Goal: Transaction & Acquisition: Obtain resource

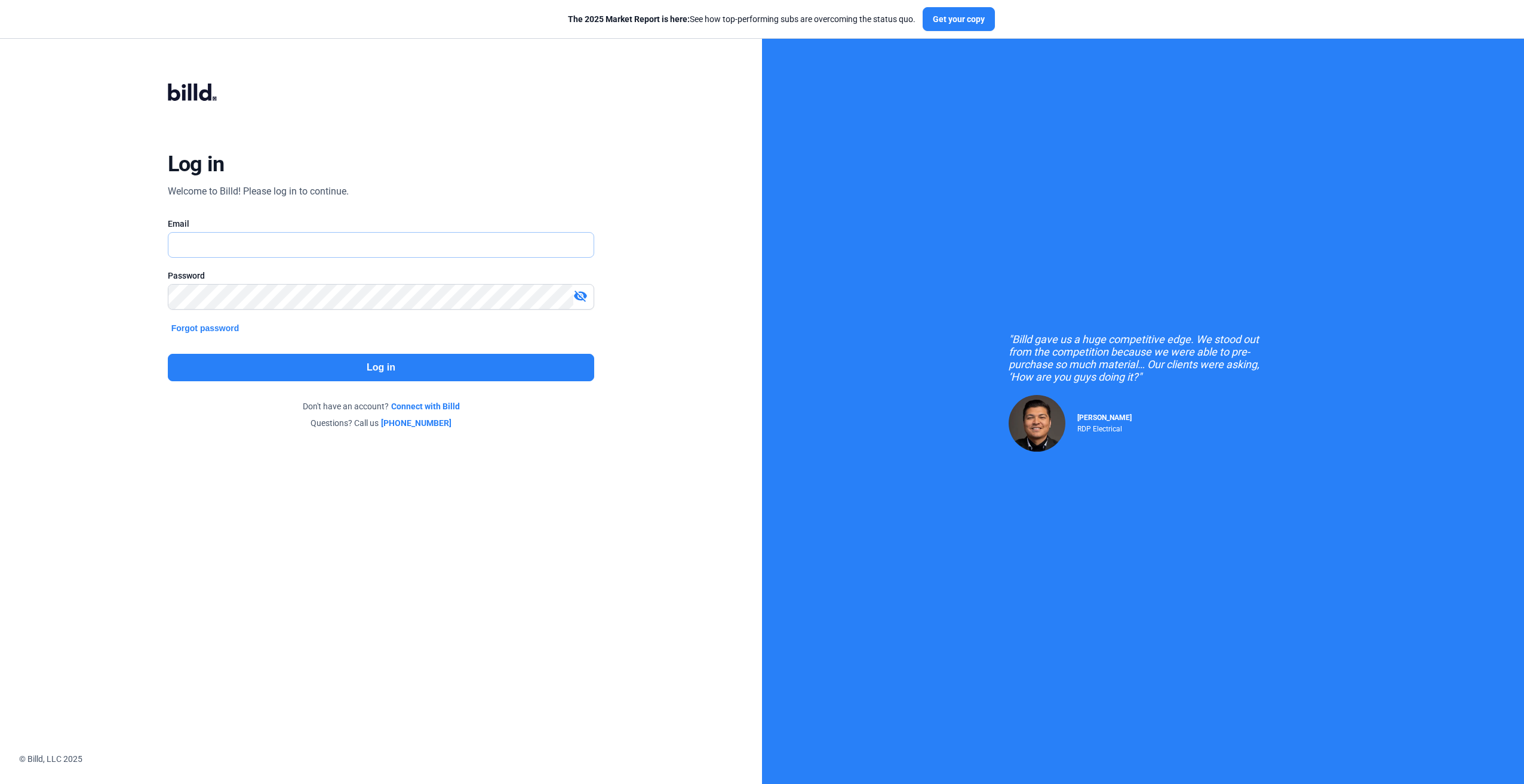
type input "[PERSON_NAME][EMAIL_ADDRESS][DOMAIN_NAME]"
click at [289, 375] on button "Log in" at bounding box center [381, 367] width 427 height 27
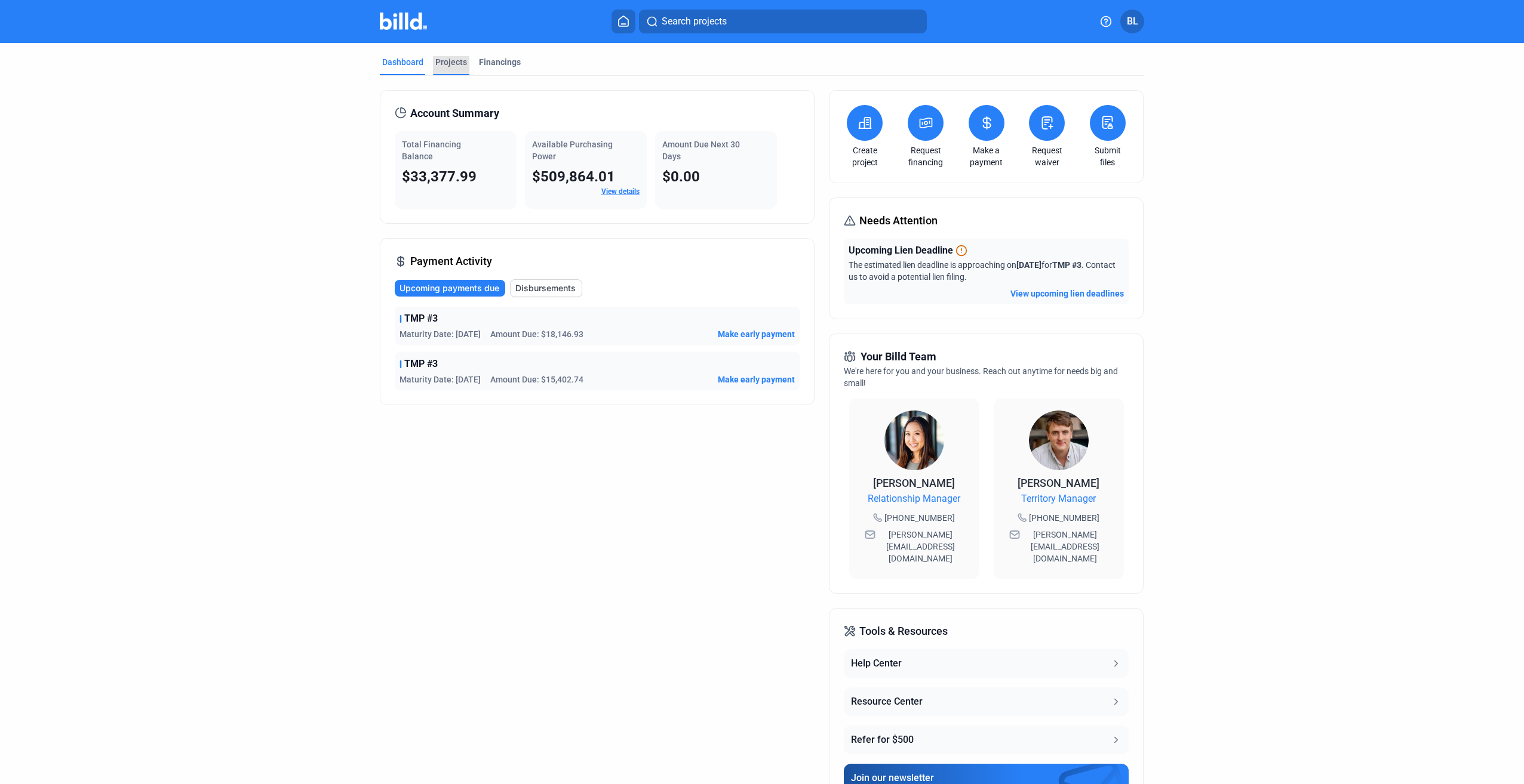
click at [446, 66] on div "Projects" at bounding box center [450, 62] width 32 height 12
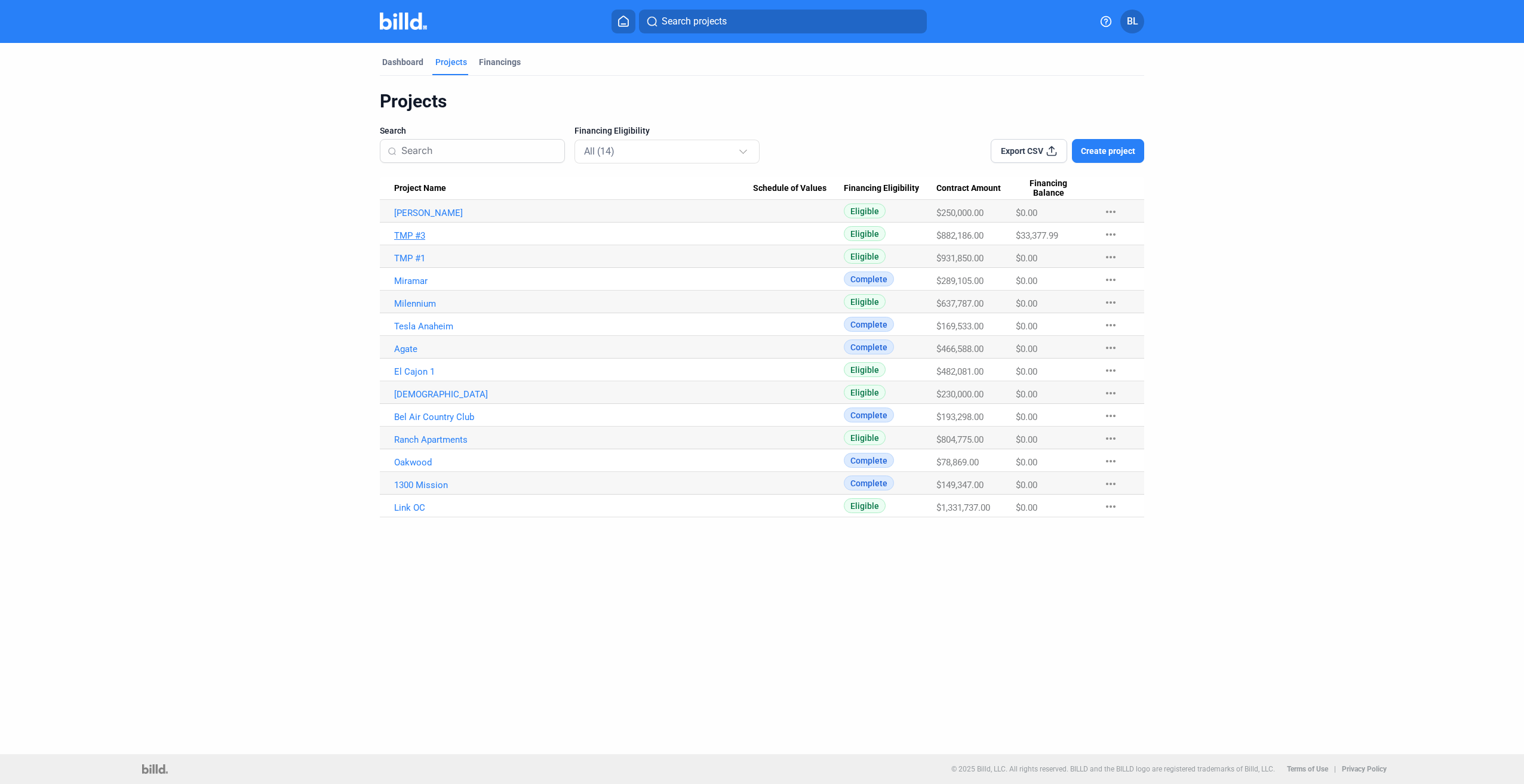
click at [418, 218] on link "TMP #3" at bounding box center [573, 212] width 359 height 11
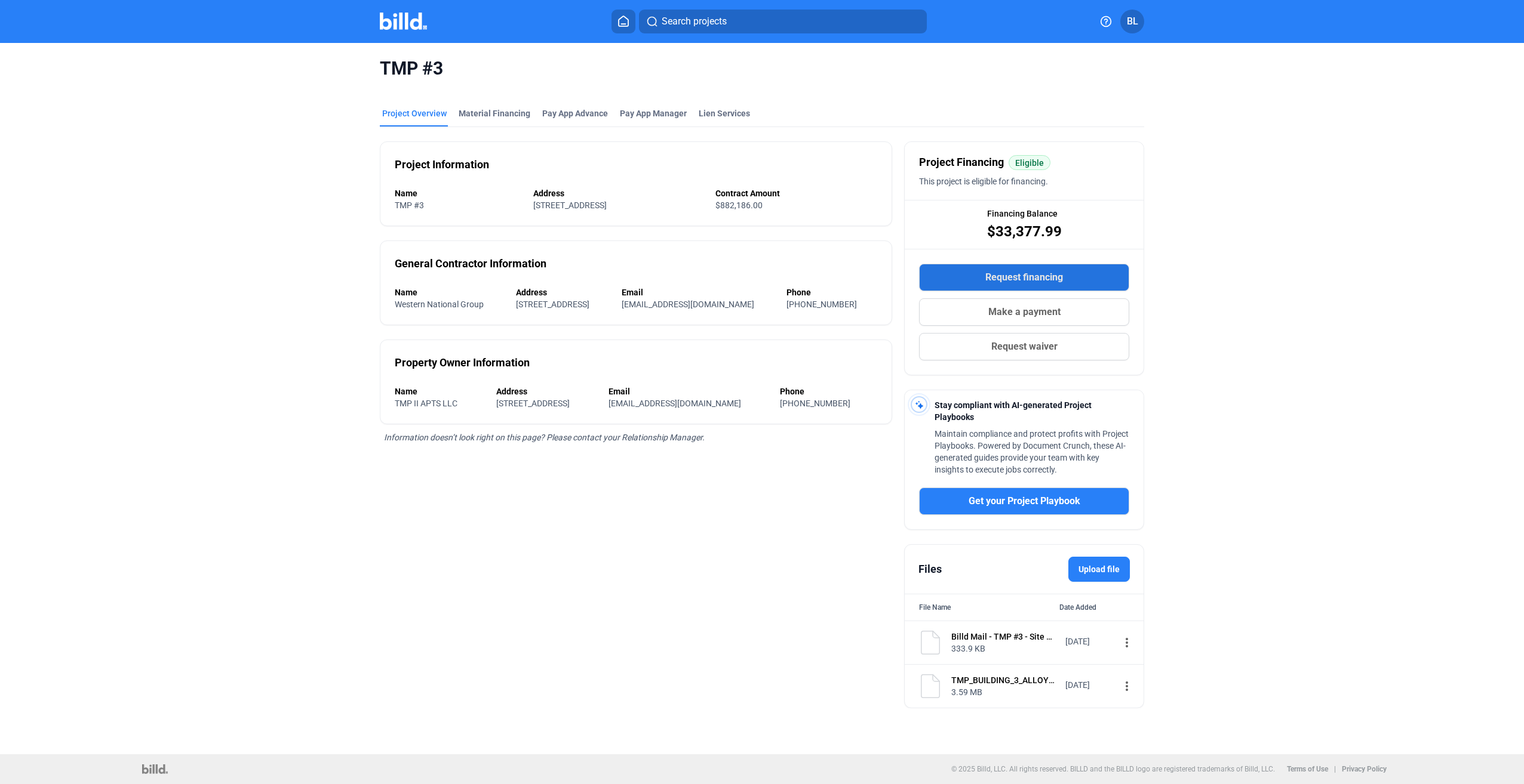
click at [1037, 277] on span "Request financing" at bounding box center [1024, 277] width 78 height 14
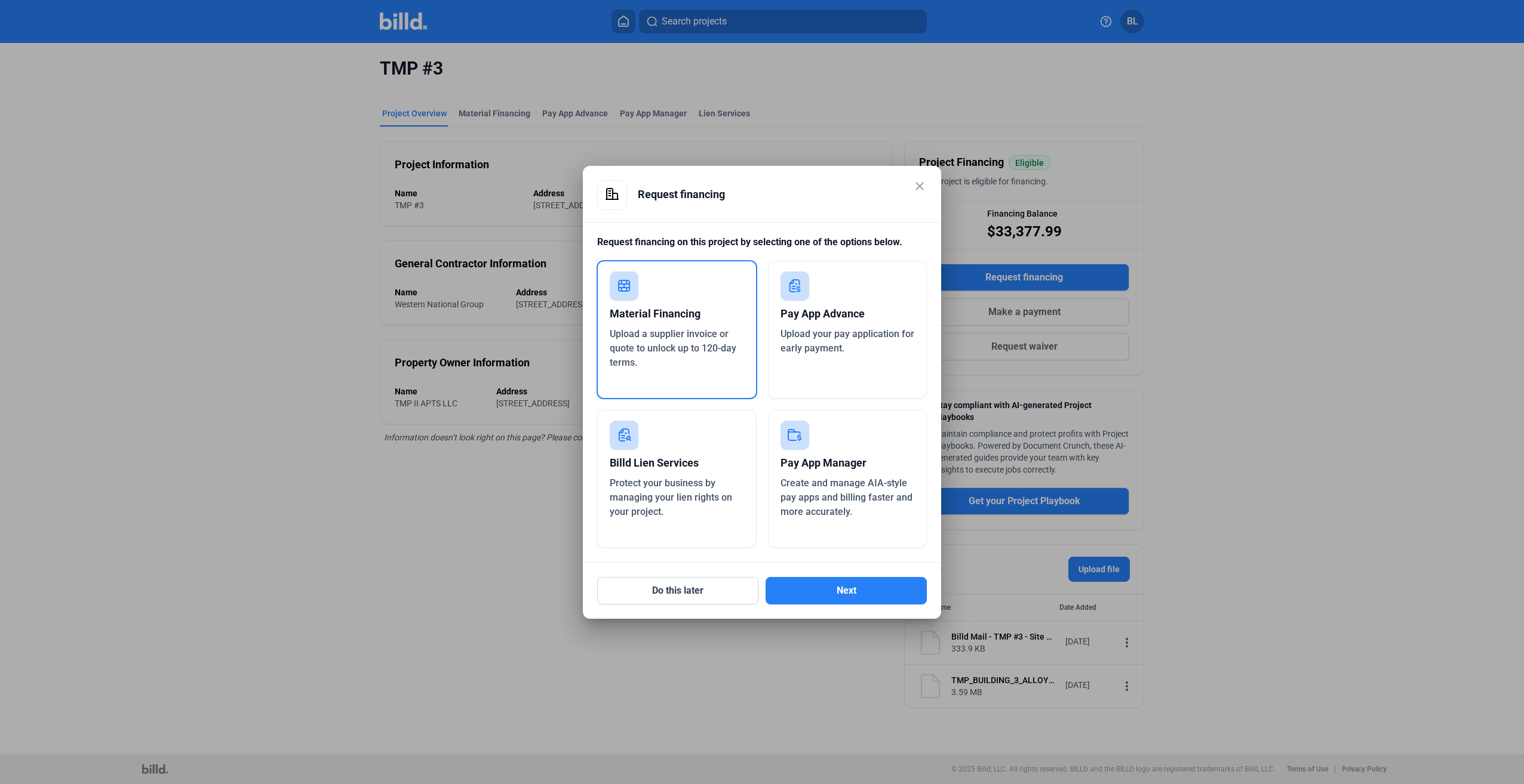
click at [660, 311] on div "Material Financing" at bounding box center [676, 313] width 134 height 26
click at [855, 595] on button "Next" at bounding box center [846, 590] width 161 height 27
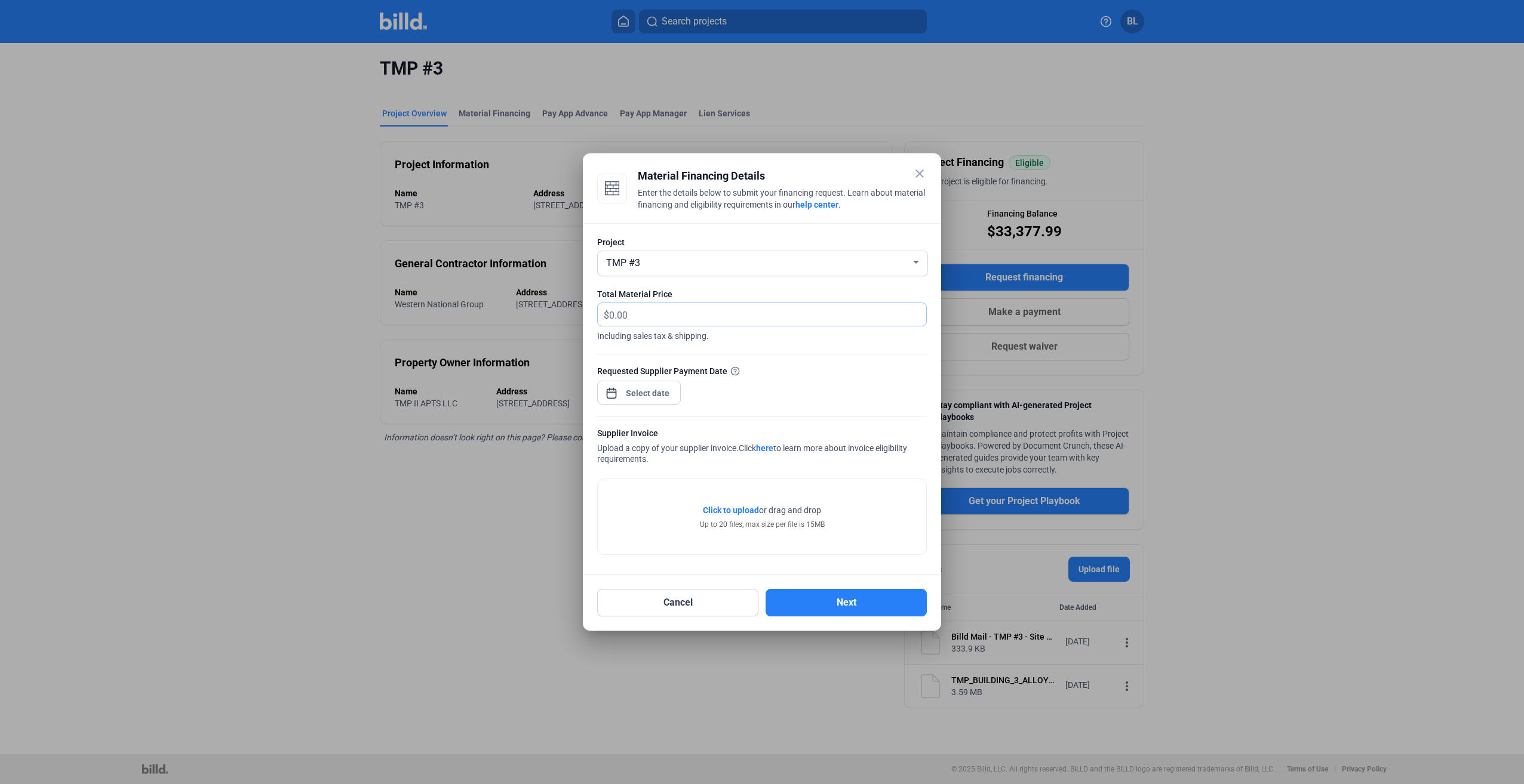
click at [647, 318] on input "text" at bounding box center [761, 314] width 303 height 23
drag, startPoint x: 808, startPoint y: 166, endPoint x: 815, endPoint y: 252, distance: 86.3
click at [815, 252] on div "close Material Financing Details Enter the details below to submit your financi…" at bounding box center [762, 392] width 330 height 450
drag, startPoint x: 815, startPoint y: 252, endPoint x: 982, endPoint y: 109, distance: 219.9
click at [982, 109] on div at bounding box center [762, 392] width 1524 height 784
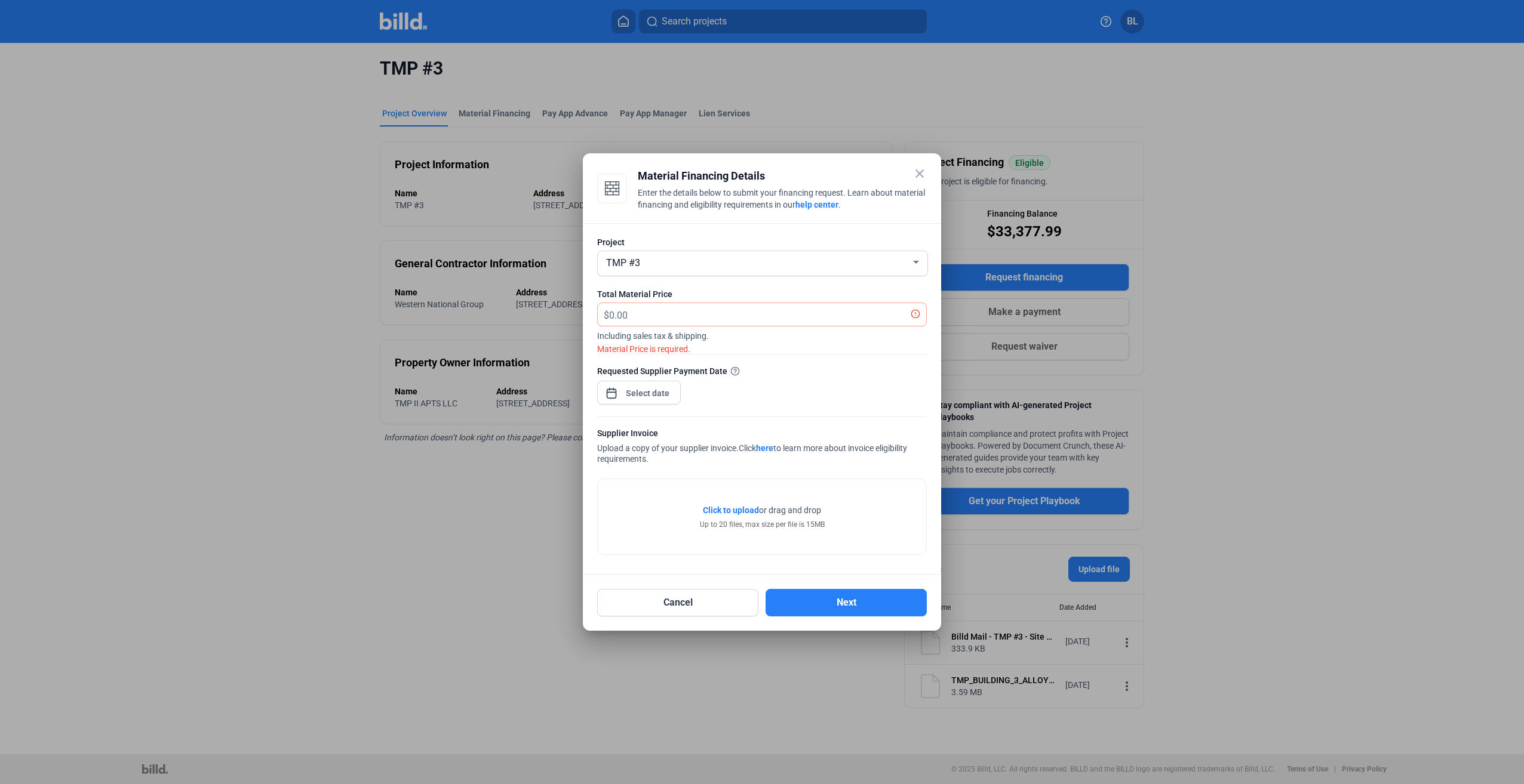
click at [920, 172] on mat-icon "close" at bounding box center [919, 173] width 14 height 14
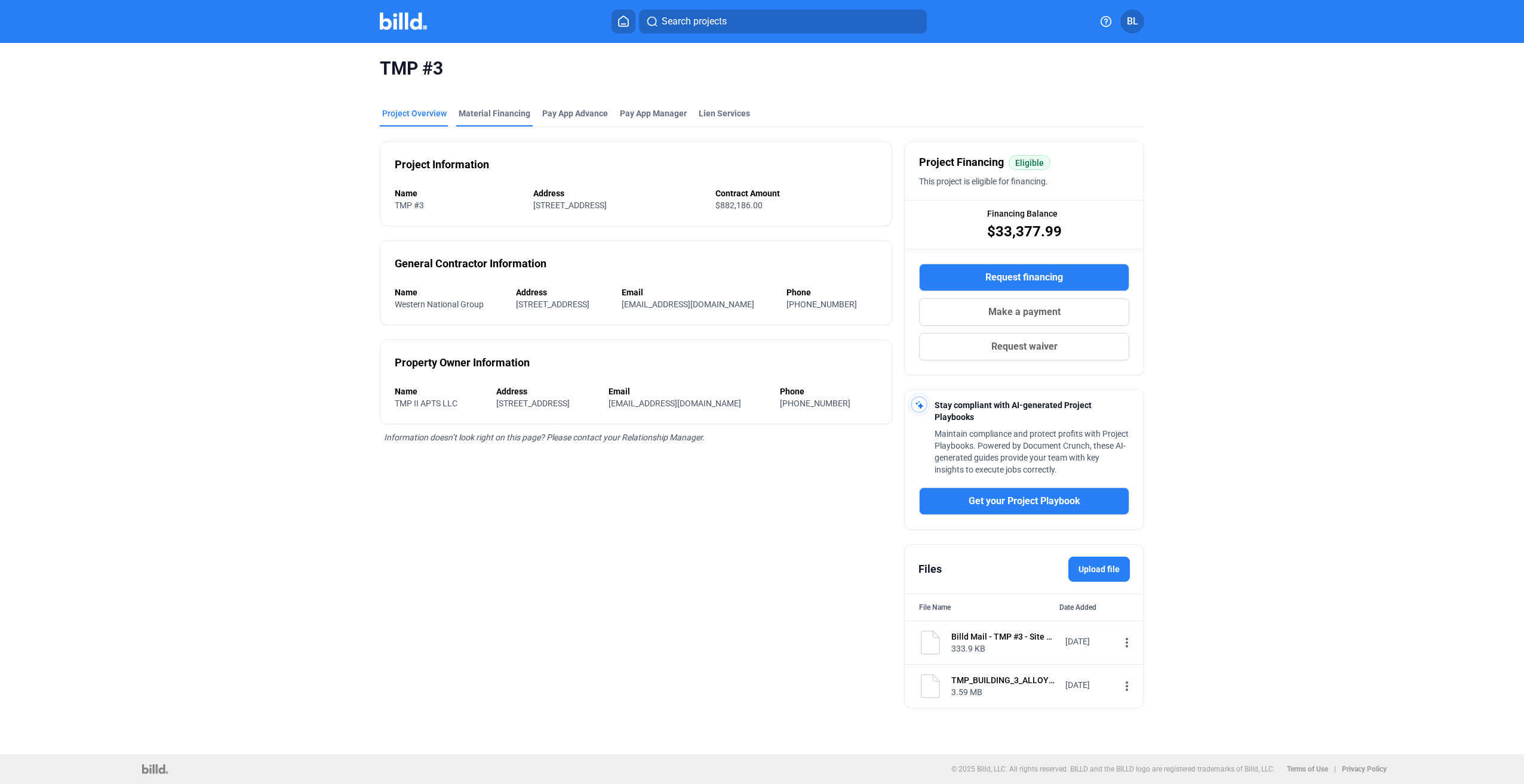
click at [481, 114] on div "Material Financing" at bounding box center [495, 113] width 72 height 12
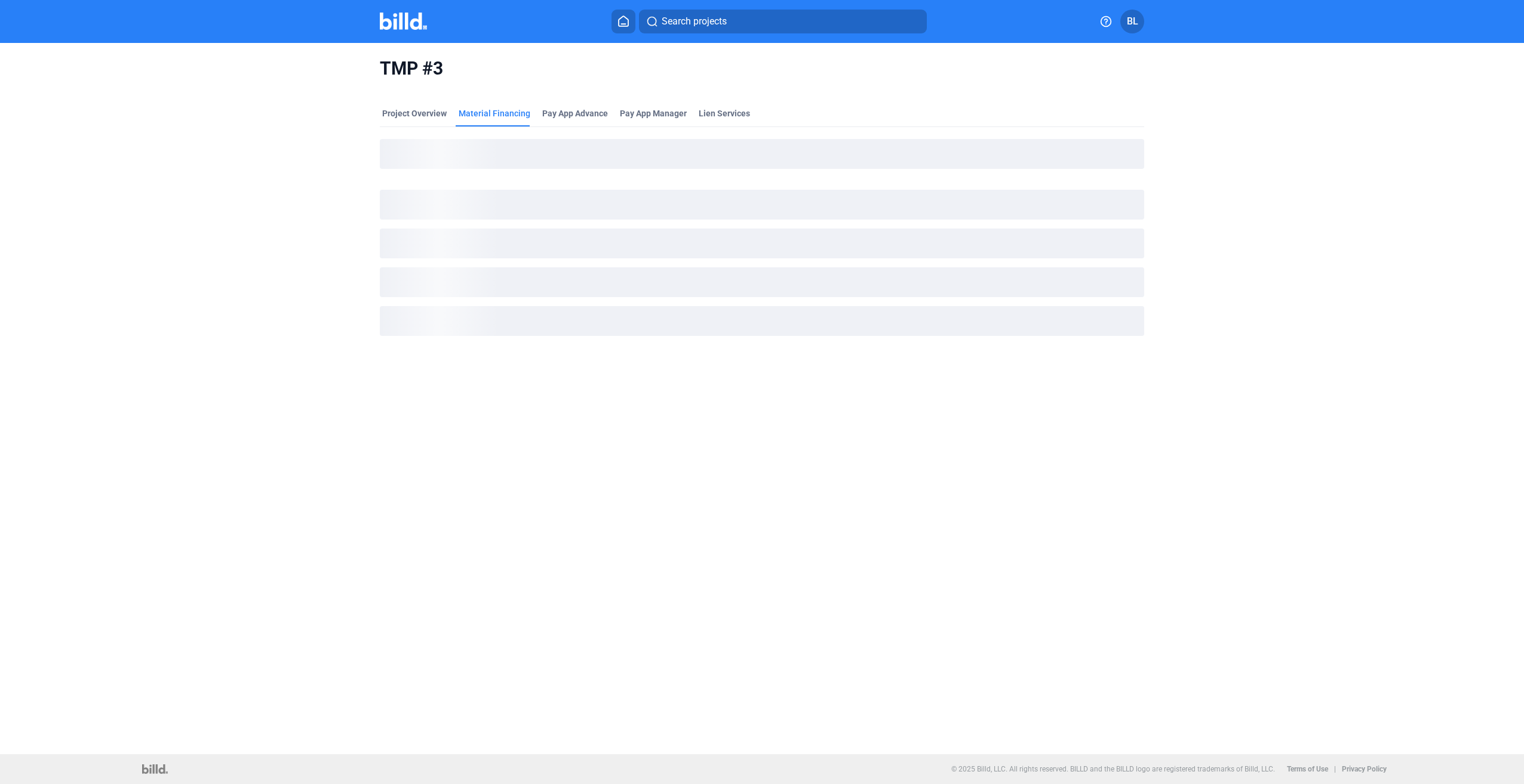
click at [392, 27] on img at bounding box center [403, 21] width 47 height 18
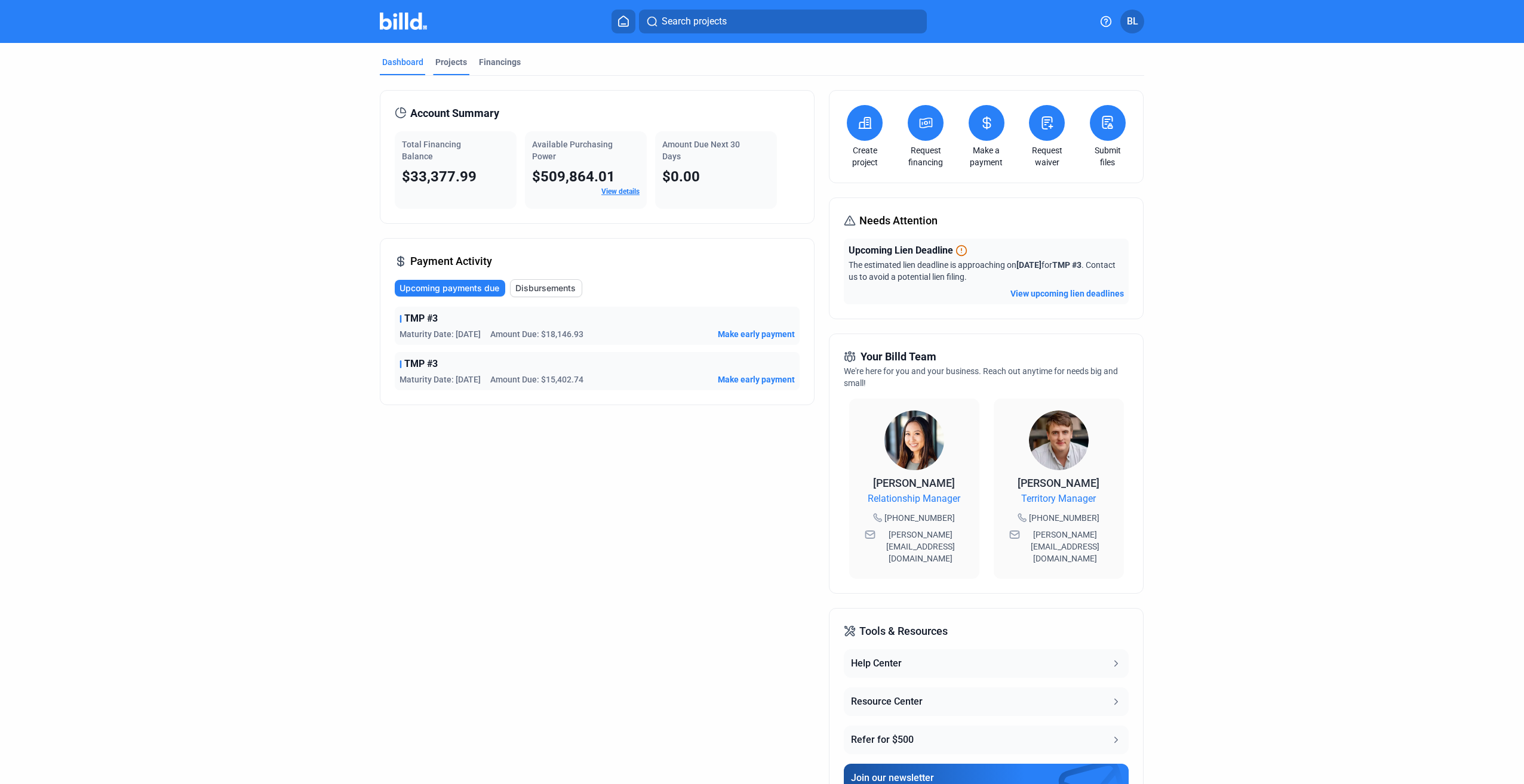
click at [448, 61] on div "Projects" at bounding box center [450, 62] width 32 height 12
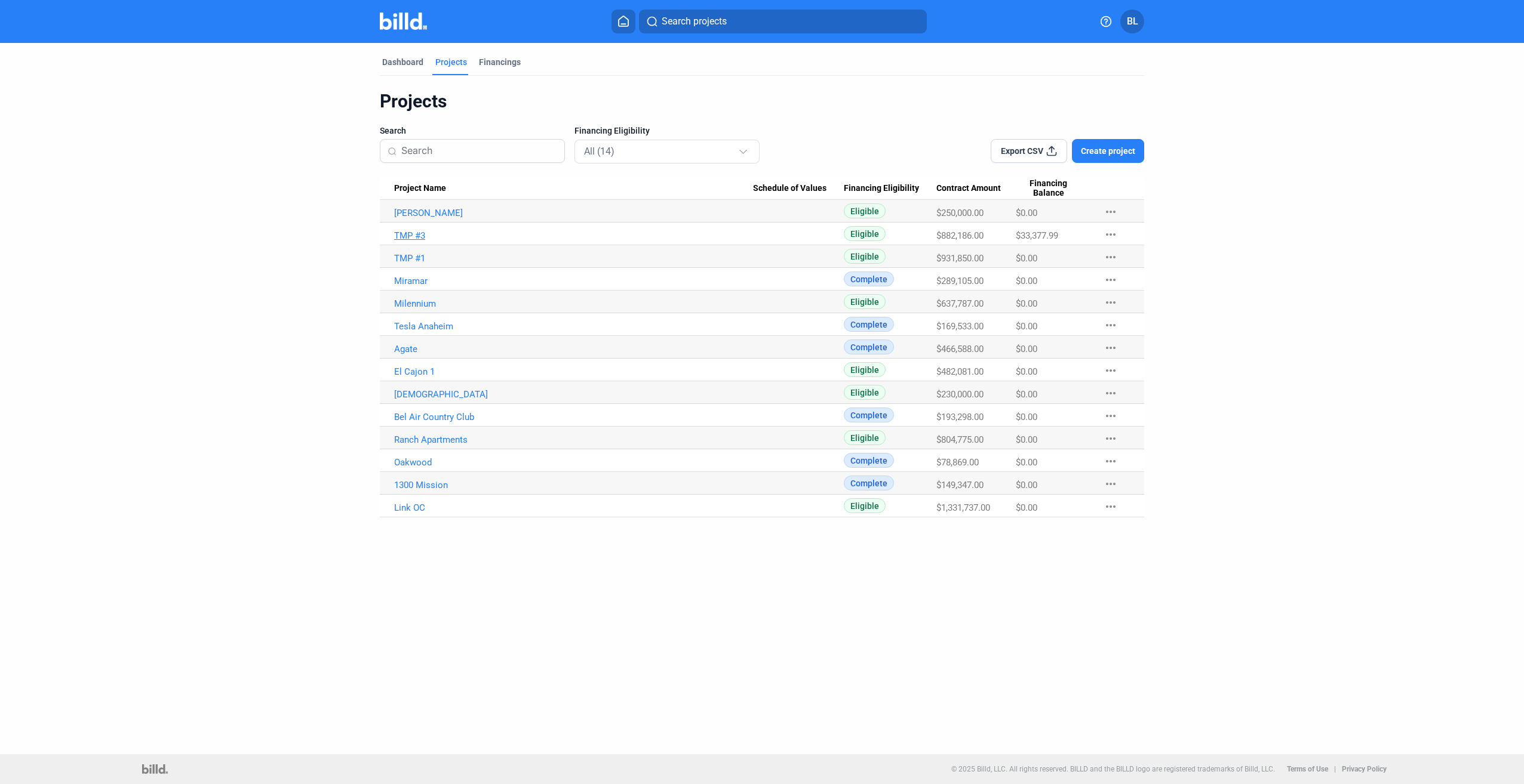
click at [407, 218] on link "TMP #3" at bounding box center [573, 212] width 359 height 11
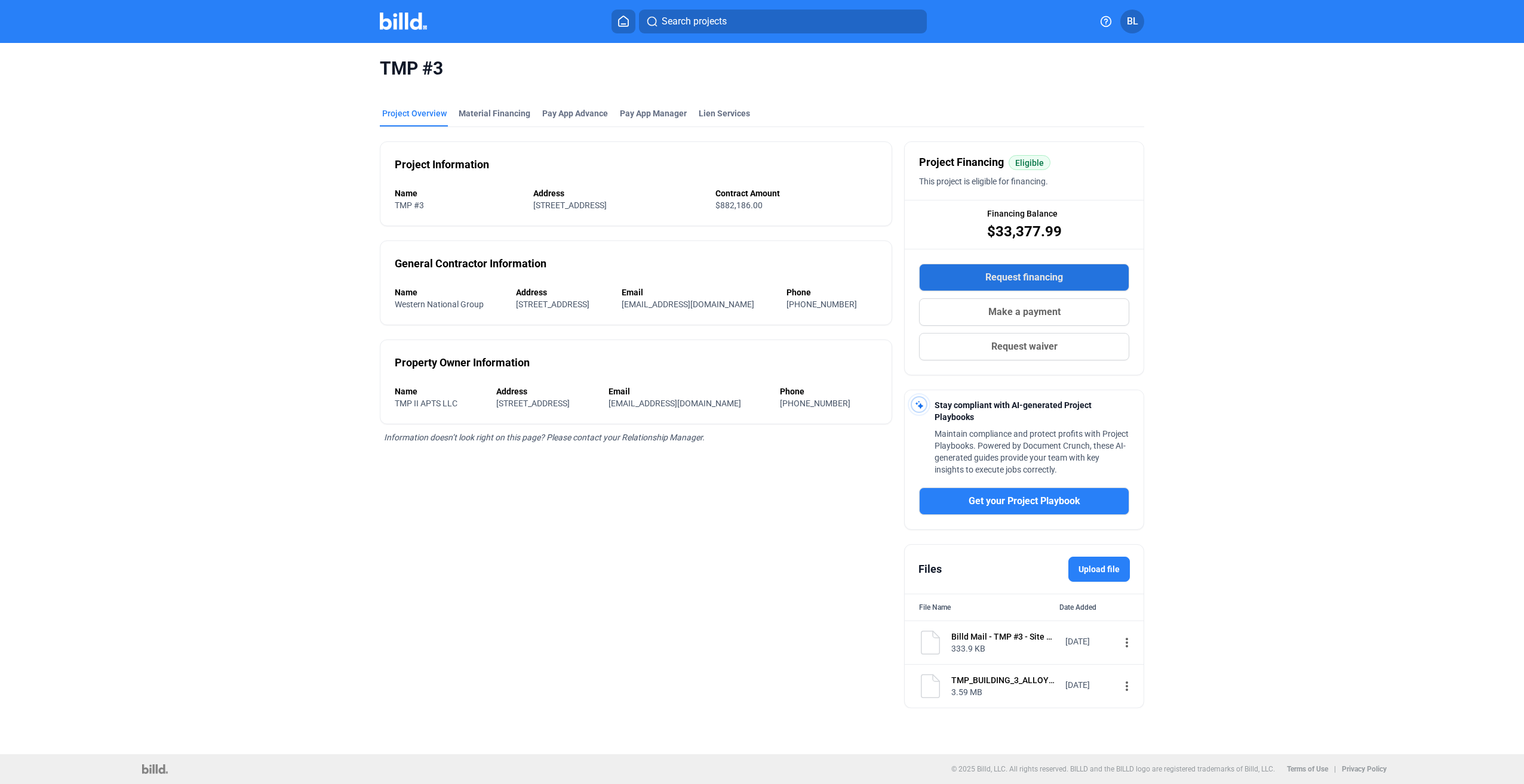
click at [1008, 282] on span "Request financing" at bounding box center [1024, 277] width 78 height 14
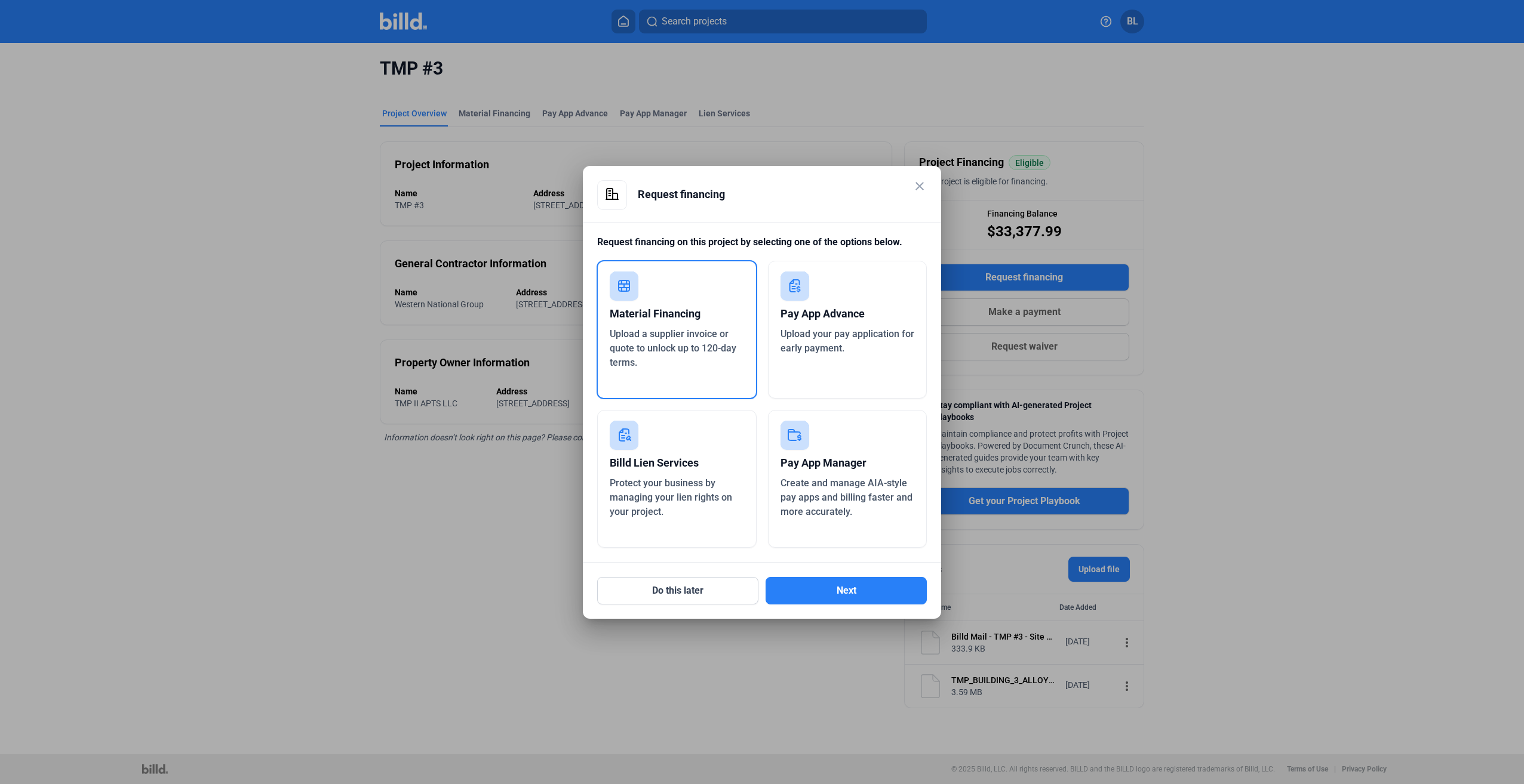
click at [627, 293] on rect at bounding box center [624, 285] width 29 height 29
click at [847, 595] on button "Next" at bounding box center [846, 590] width 161 height 27
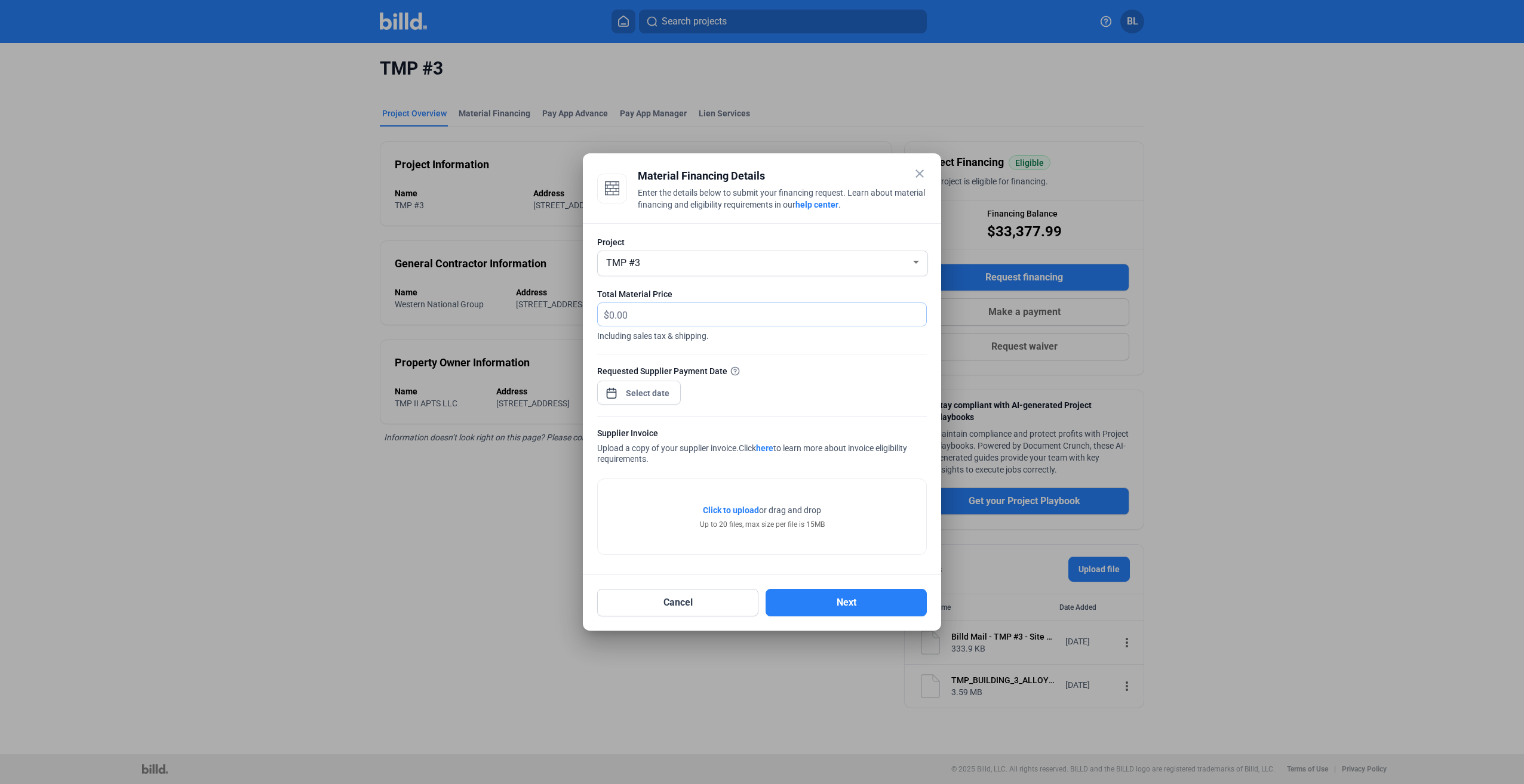
click at [641, 314] on input "text" at bounding box center [761, 314] width 303 height 23
type input "42,445.92"
click at [650, 397] on div "close Material Financing Details Enter the details below to submit your financi…" at bounding box center [762, 392] width 1524 height 784
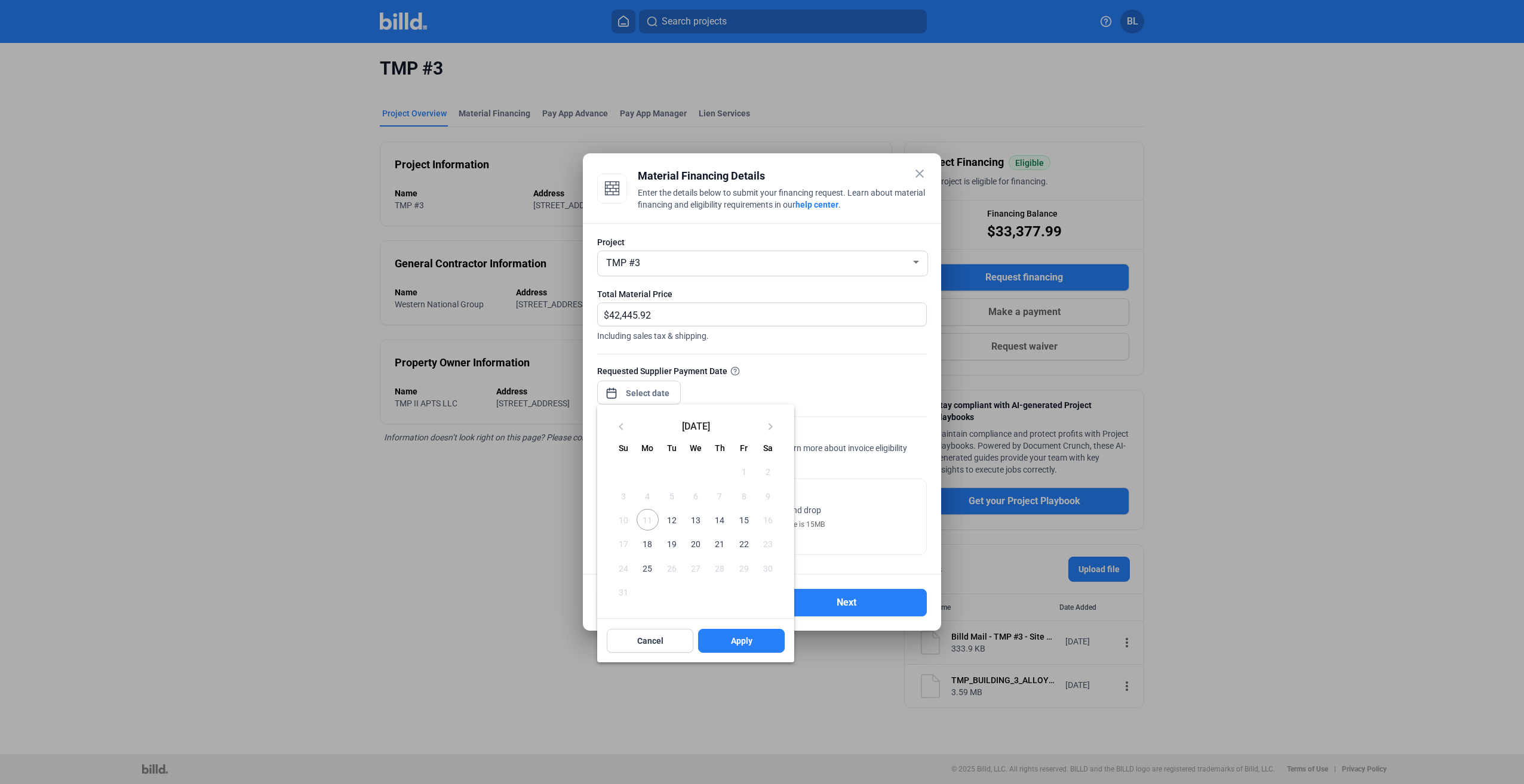
click at [650, 515] on span "11" at bounding box center [647, 520] width 22 height 22
click at [672, 518] on span "12" at bounding box center [671, 520] width 22 height 22
click at [738, 653] on button "Apply" at bounding box center [741, 641] width 86 height 24
type input "[DATE]"
click at [485, 524] on div at bounding box center [762, 392] width 1524 height 784
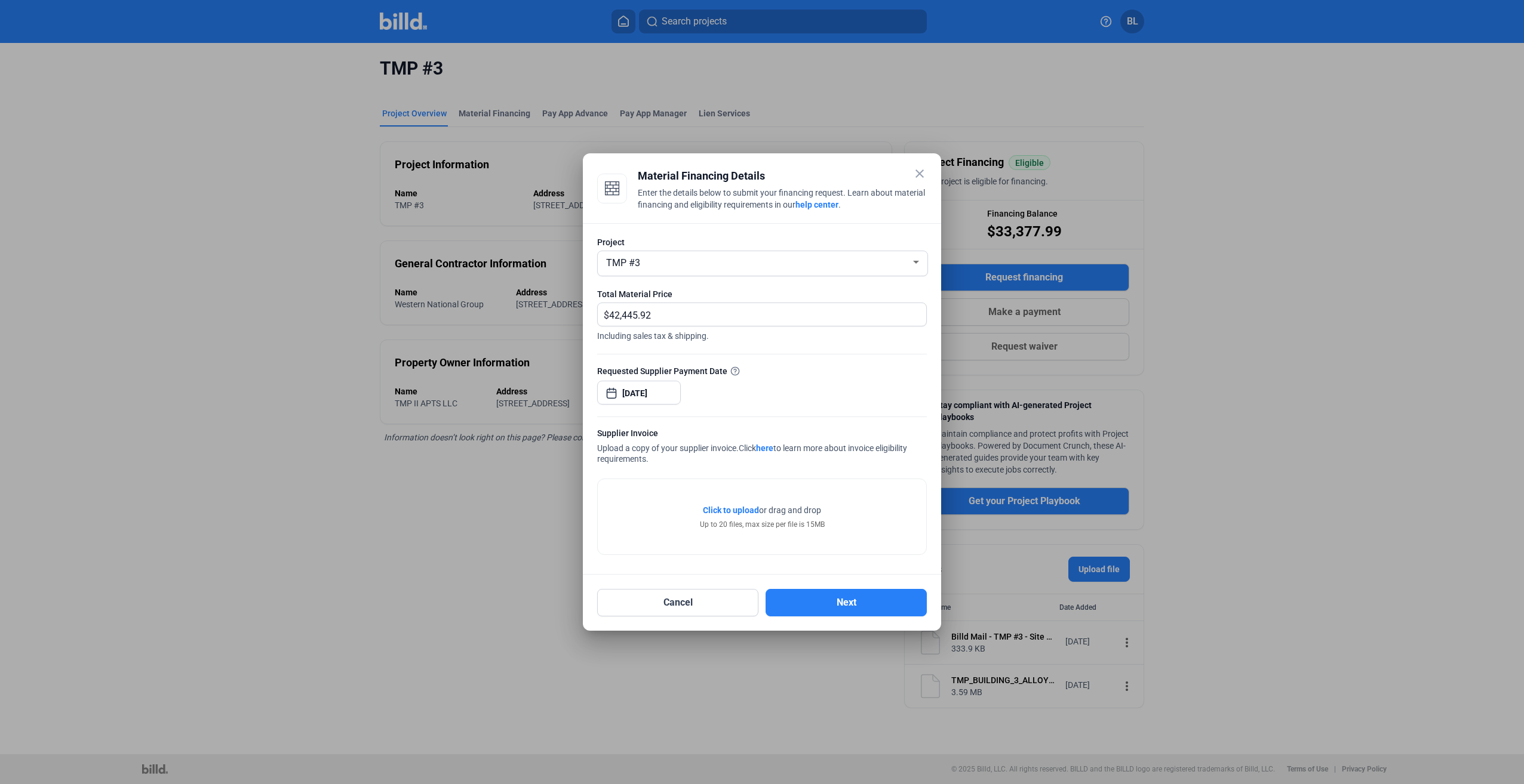
click at [650, 567] on div "Project TMP #3 Total Material Price $ 42,445.92 Including sales tax & shipping.…" at bounding box center [761, 399] width 359 height 352
click at [643, 573] on div "Project TMP #3 Total Material Price $ 42,445.92 Including sales tax & shipping.…" at bounding box center [761, 399] width 359 height 352
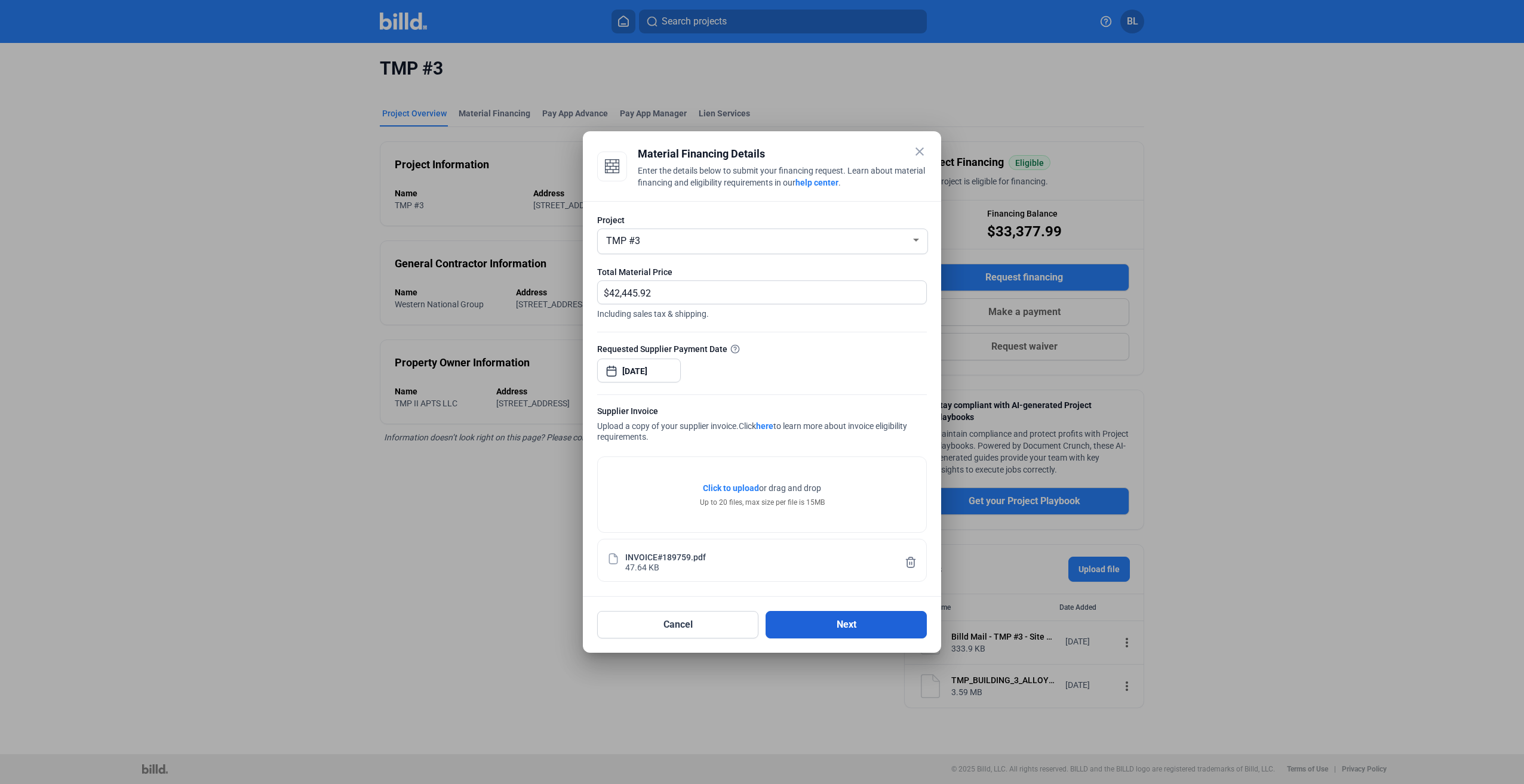
click at [850, 635] on button "Next" at bounding box center [846, 624] width 161 height 27
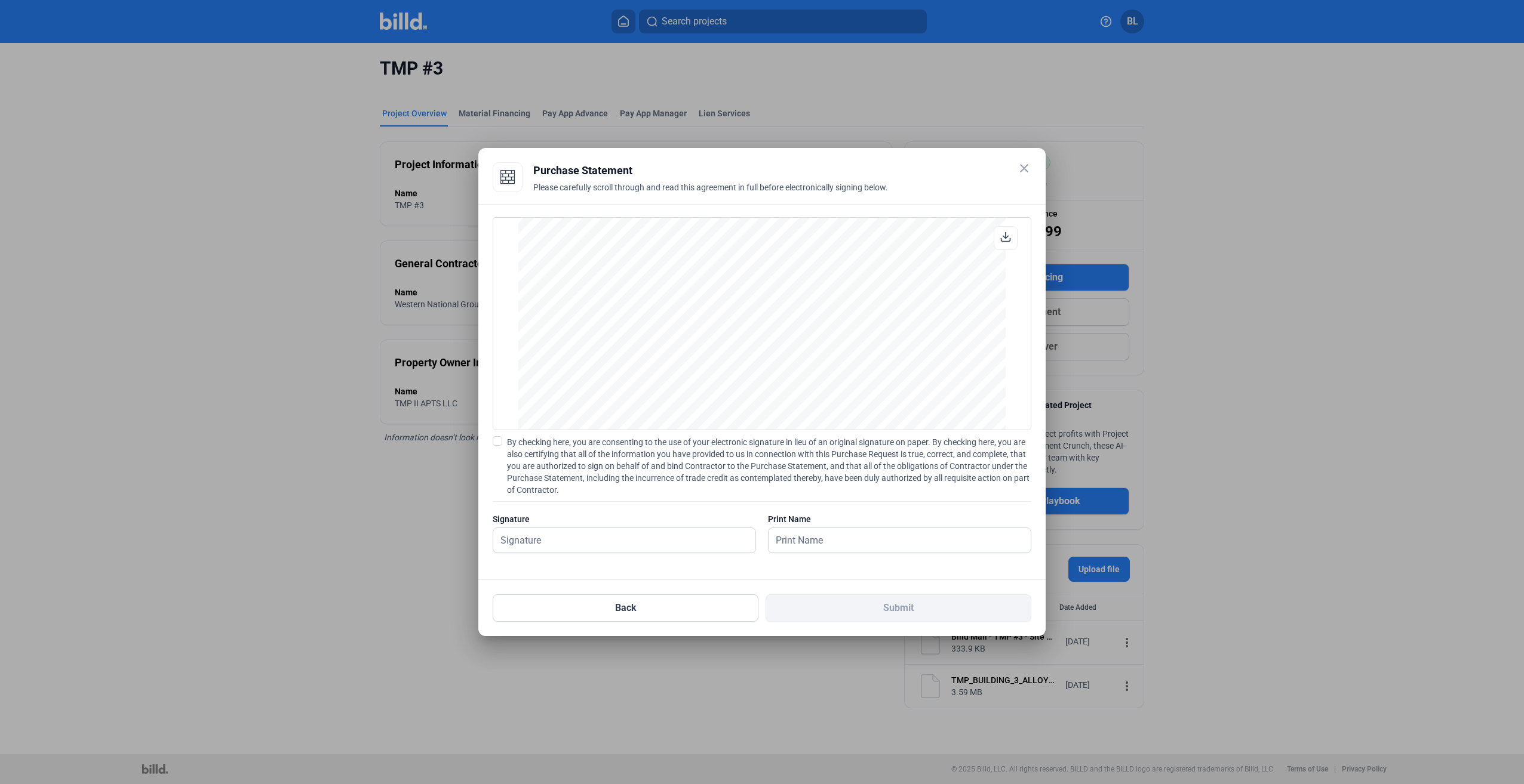
scroll to position [991, 0]
click at [495, 440] on span at bounding box center [497, 441] width 10 height 10
click at [0, 0] on input "By checking here, you are consenting to the use of your electronic signature in…" at bounding box center [0, 0] width 0 height 0
click at [587, 534] on input "text" at bounding box center [617, 540] width 249 height 25
type input "[PERSON_NAME]"
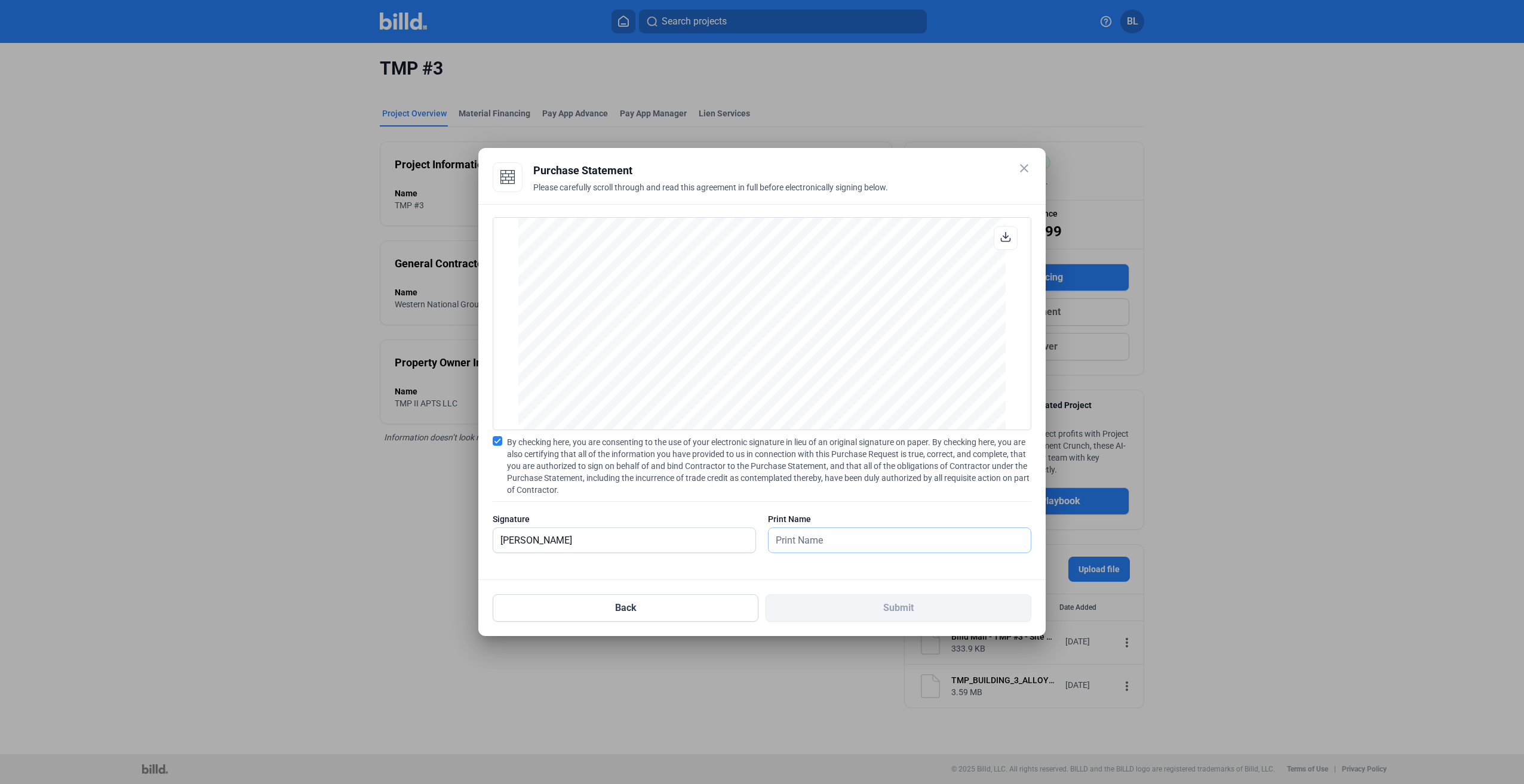
click at [795, 541] on input "text" at bounding box center [893, 540] width 249 height 25
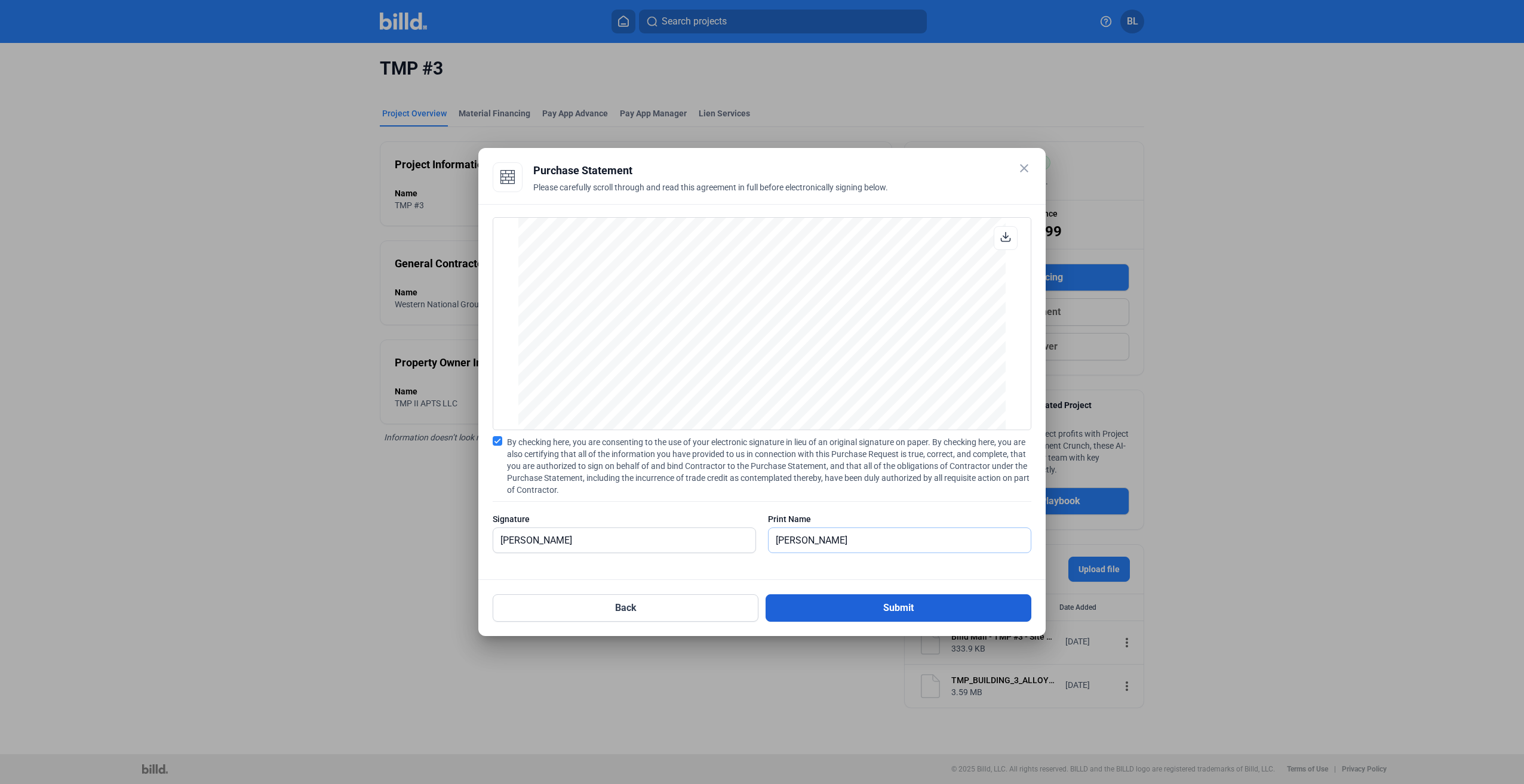
type input "[PERSON_NAME]"
click at [869, 612] on button "Submit" at bounding box center [898, 608] width 266 height 27
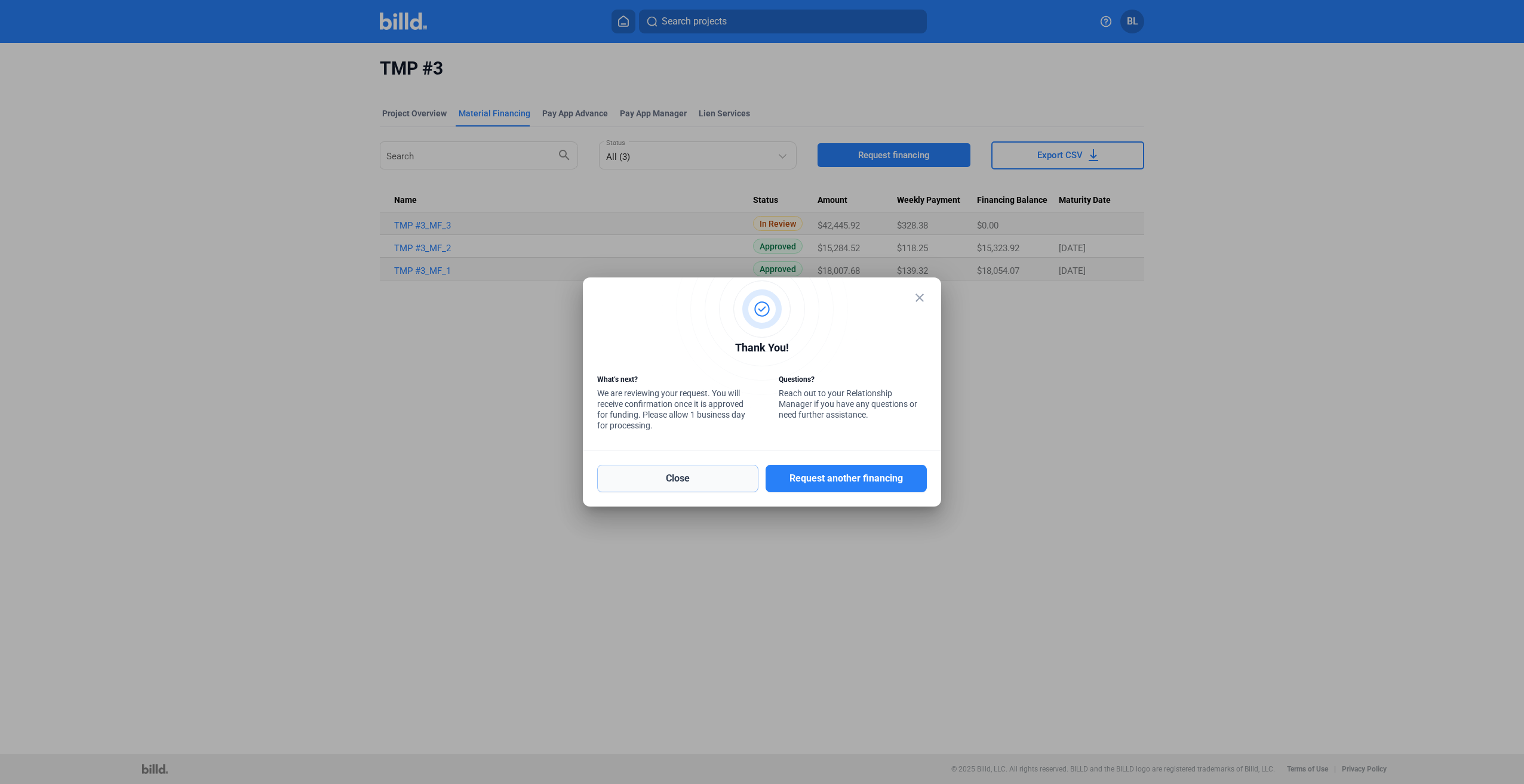
click at [688, 484] on button "Close" at bounding box center [678, 478] width 161 height 27
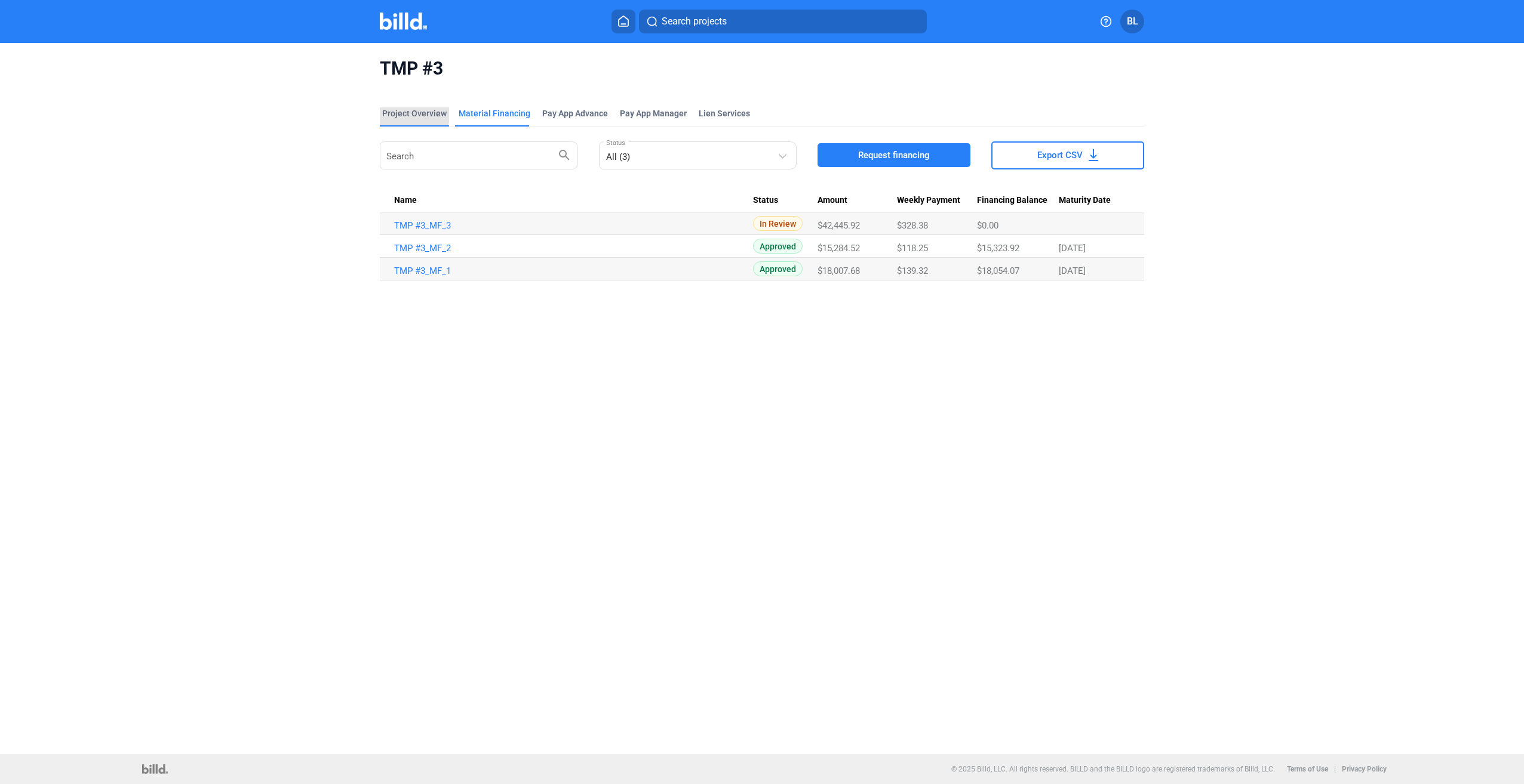
click at [403, 112] on div "Project Overview" at bounding box center [415, 113] width 65 height 12
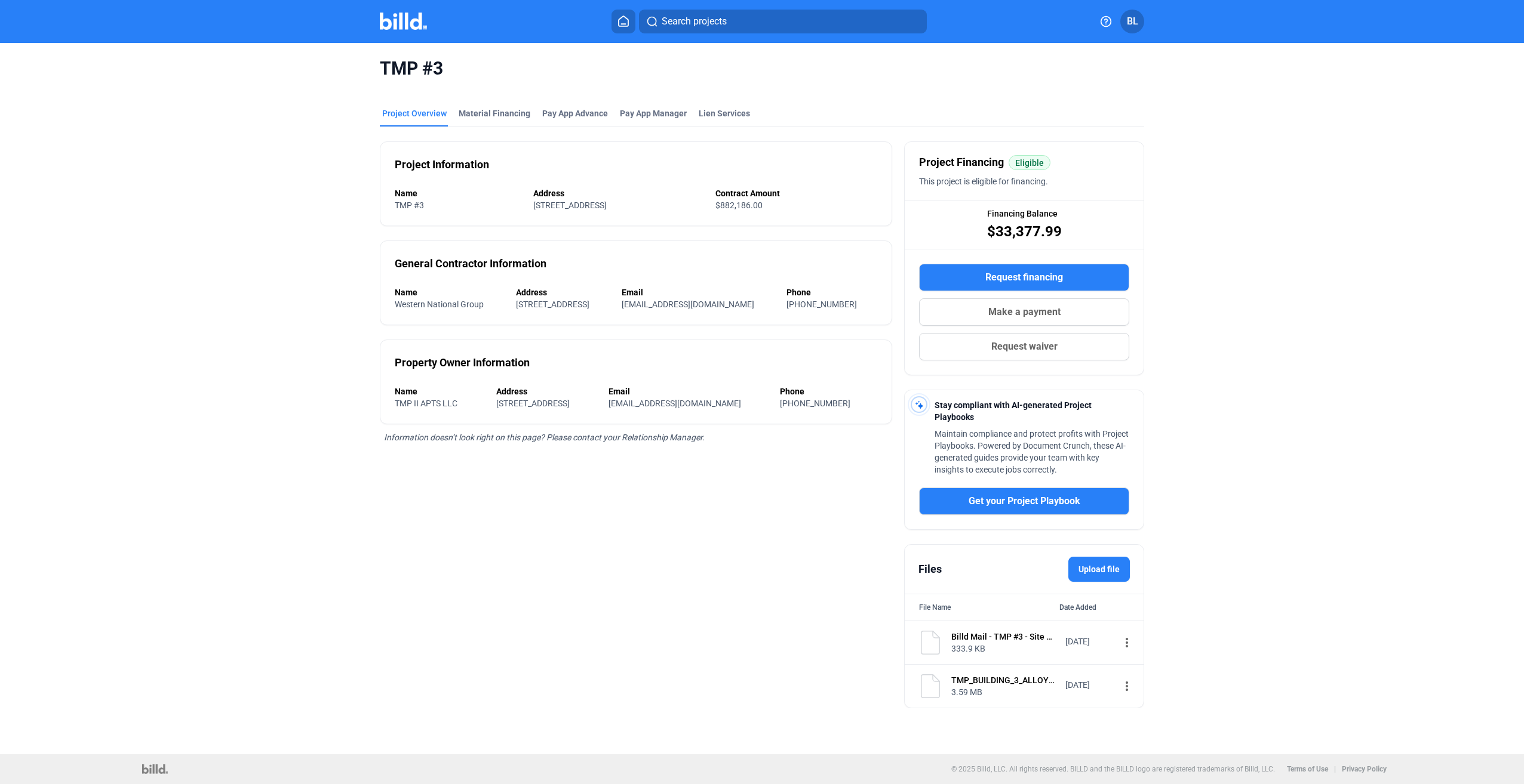
click at [540, 638] on div "Project Information Name TMP #3 Address [STREET_ADDRESS] Contract Amount $882,1…" at bounding box center [636, 417] width 512 height 581
drag, startPoint x: 540, startPoint y: 638, endPoint x: 671, endPoint y: 484, distance: 202.2
click at [671, 484] on div "Project Information Name TMP #3 Address [STREET_ADDRESS] Contract Amount $882,1…" at bounding box center [636, 417] width 512 height 581
click at [441, 547] on div "Project Information Name TMP #3 Address [STREET_ADDRESS] Contract Amount $882,1…" at bounding box center [636, 417] width 512 height 581
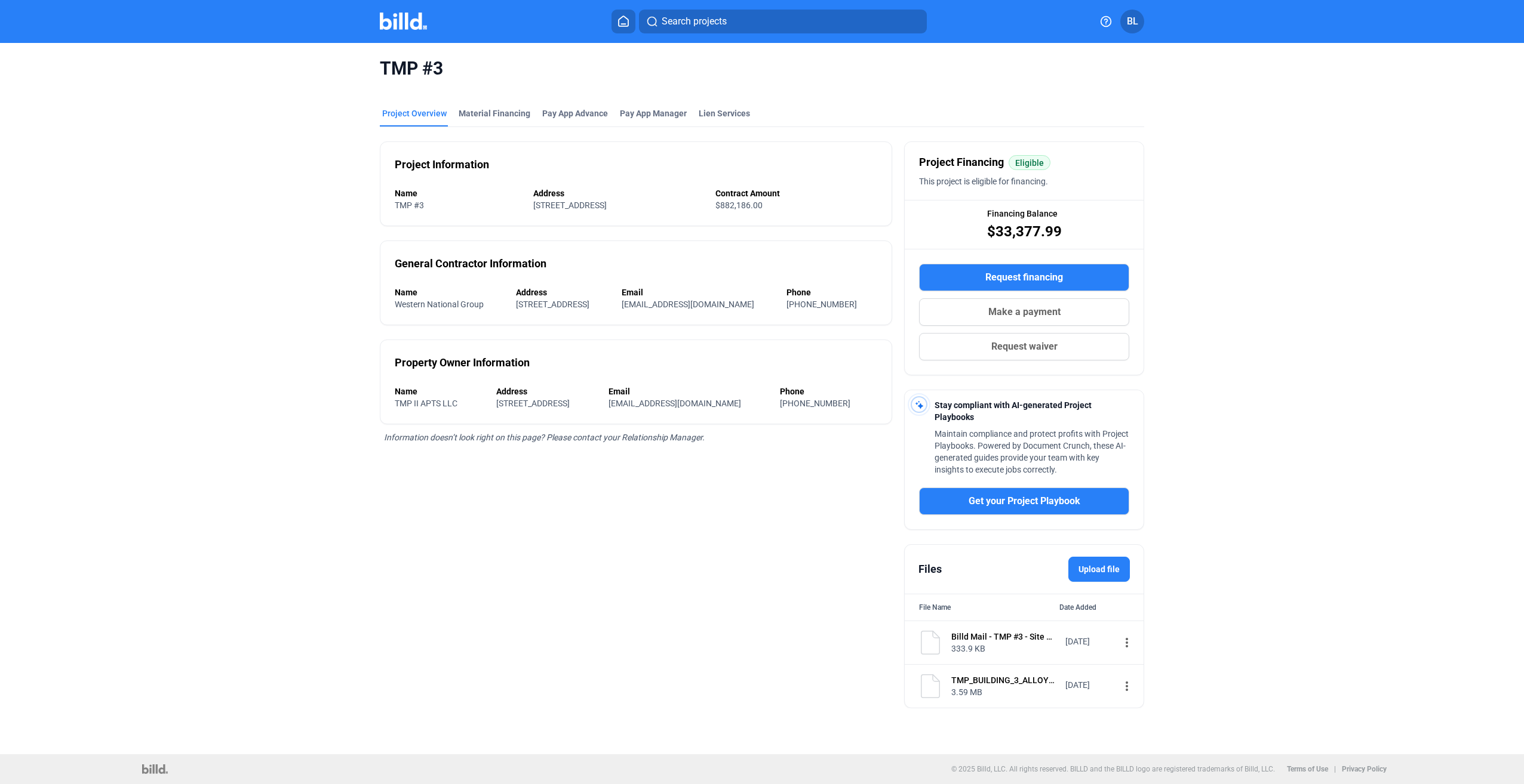
click at [1189, 422] on div "TMP #3 Project Overview Material Financing Pay App Advance Pay App Manager Lien…" at bounding box center [762, 382] width 1280 height 680
click at [1231, 245] on div "TMP #3 Project Overview Material Financing Pay App Advance Pay App Manager Lien…" at bounding box center [762, 382] width 1280 height 680
click at [1331, 368] on div "TMP #3 Project Overview Material Financing Pay App Advance Pay App Manager Lien…" at bounding box center [762, 382] width 1280 height 680
